Goal: Download file/media

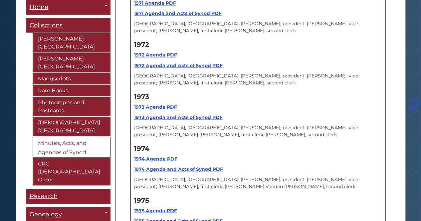
scroll to position [6585, 0]
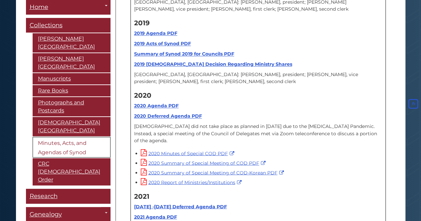
scroll to position [8084, 0]
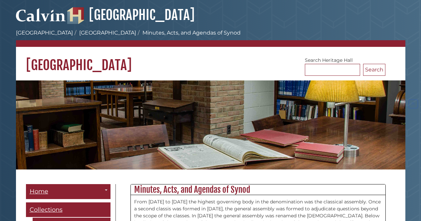
scroll to position [8084, 0]
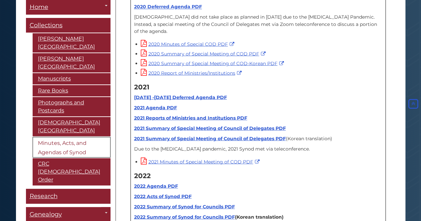
scroll to position [8084, 0]
